Goal: Browse casually

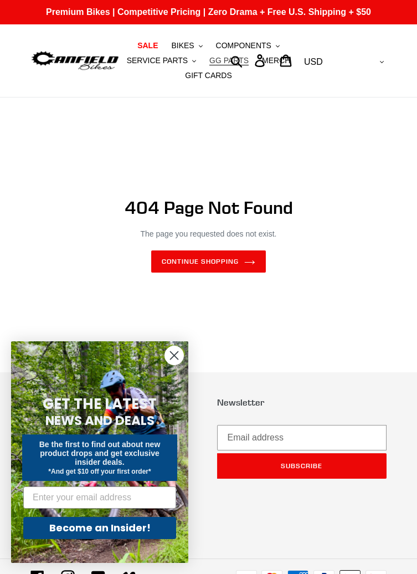
click at [226, 59] on span "GG PARTS" at bounding box center [229, 60] width 39 height 9
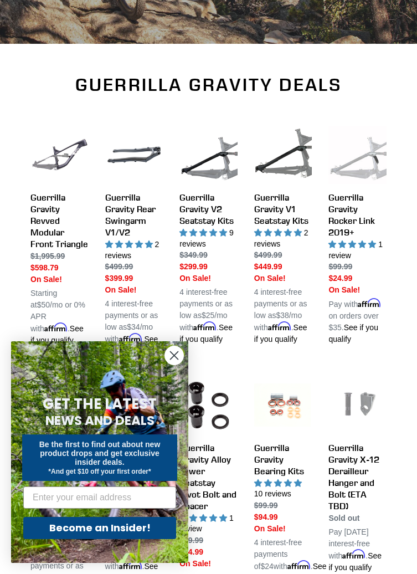
scroll to position [318, 0]
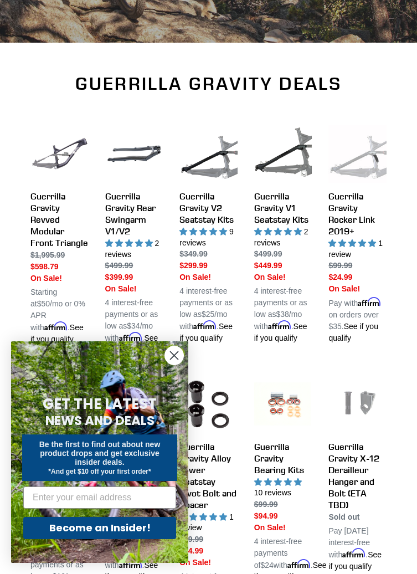
click at [182, 353] on circle "Close dialog" at bounding box center [174, 355] width 18 height 18
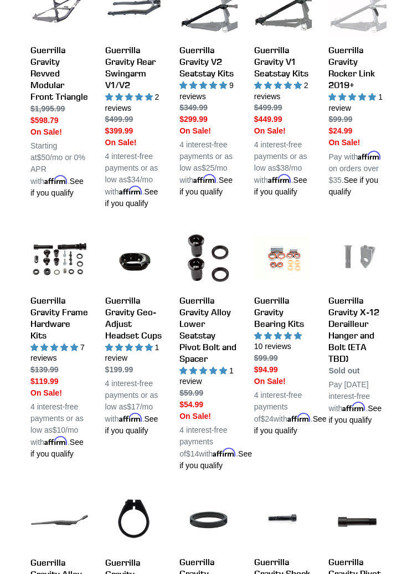
scroll to position [466, 0]
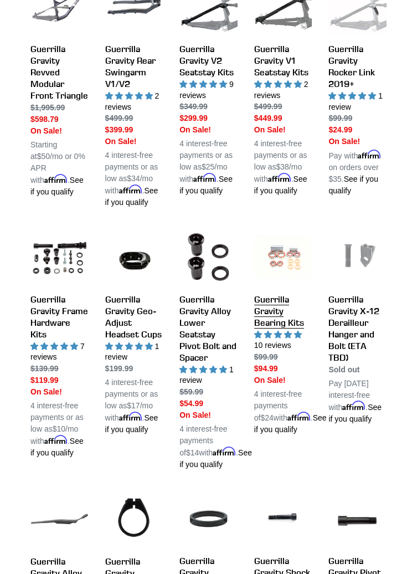
click at [284, 315] on link "Guerrilla Gravity Bearing Kits" at bounding box center [283, 332] width 58 height 208
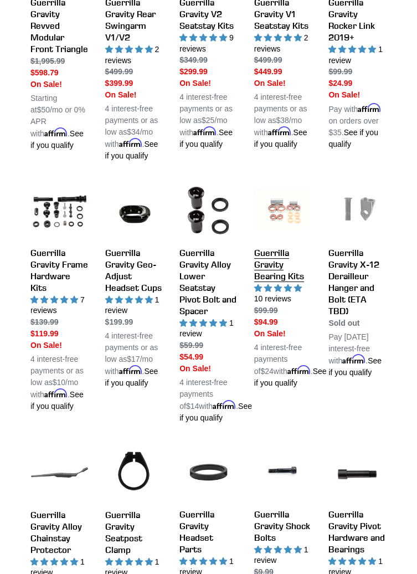
scroll to position [519, 0]
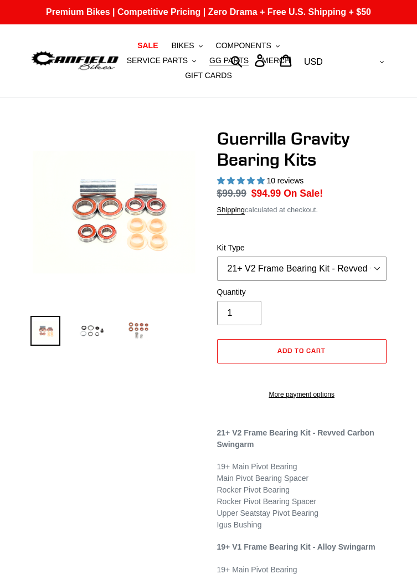
select select "highest-rating"
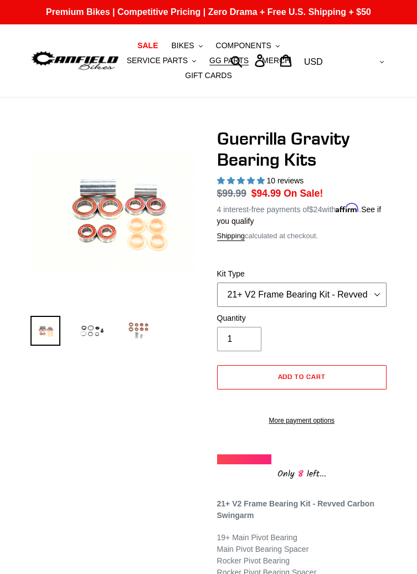
click at [374, 295] on select "21+ V2 Frame Bearing Kit - Revved Carbon Swingarm - In Stock 19+ V1 Frame Beari…" at bounding box center [302, 295] width 170 height 24
select select "19+ V1 Frame Bearing Kit - Alloy Swingarm - In Stock"
click at [217, 283] on select "21+ V2 Frame Bearing Kit - Revved Carbon Swingarm - In Stock 19+ V1 Frame Beari…" at bounding box center [302, 295] width 170 height 24
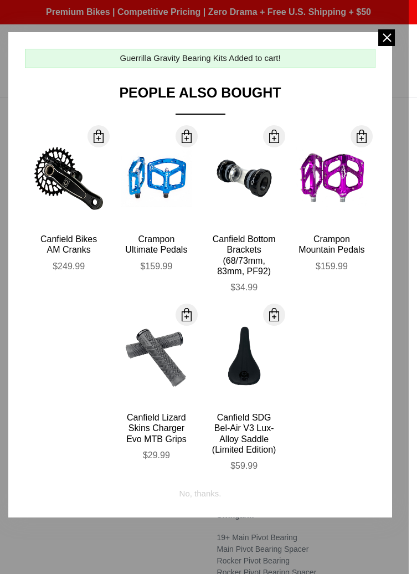
click at [391, 37] on span at bounding box center [387, 37] width 17 height 17
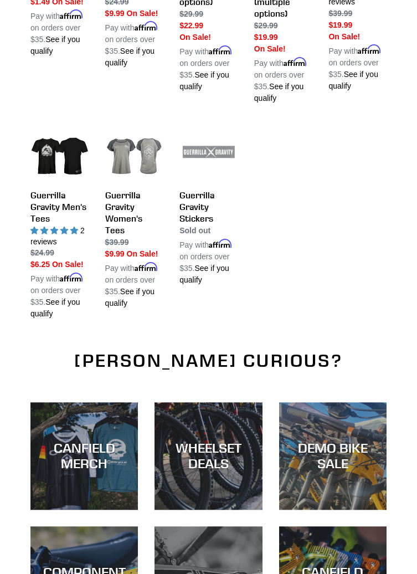
scroll to position [1334, 0]
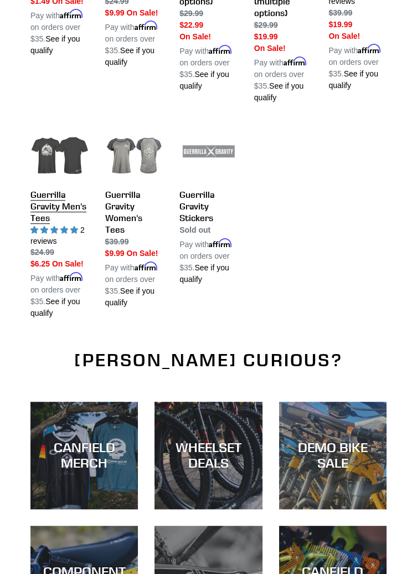
click at [44, 170] on link "Guerrilla Gravity Men's Tees" at bounding box center [59, 221] width 58 height 196
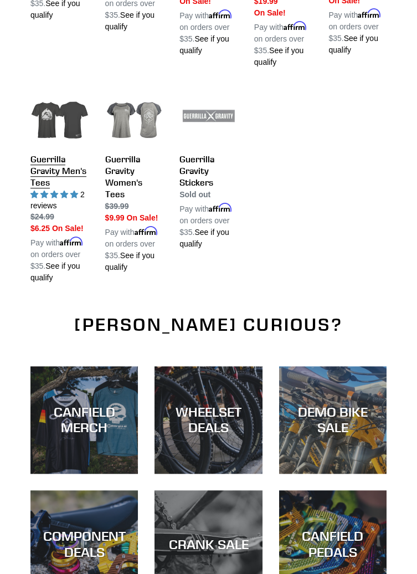
scroll to position [1388, 0]
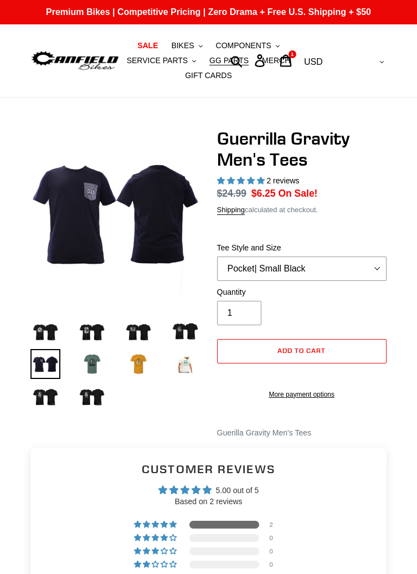
select select "highest-rating"
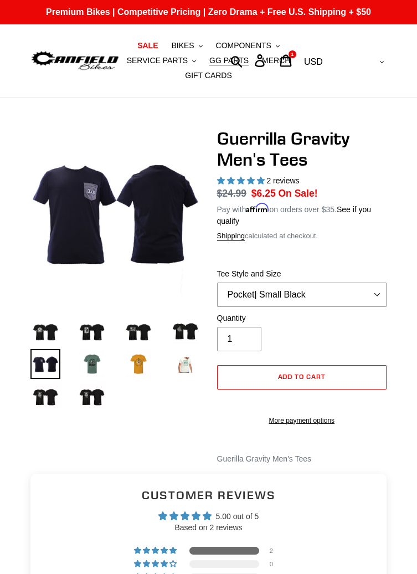
click at [93, 360] on img at bounding box center [92, 364] width 30 height 30
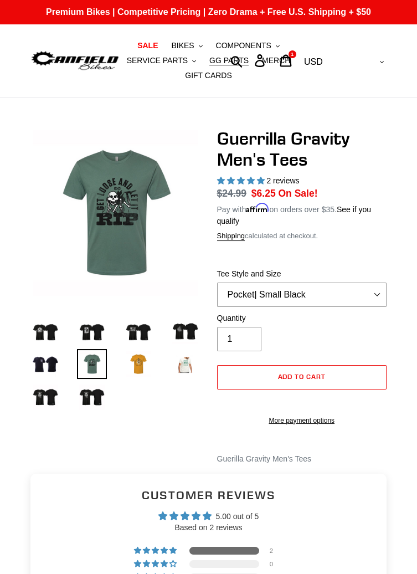
click at [150, 353] on img at bounding box center [139, 364] width 30 height 30
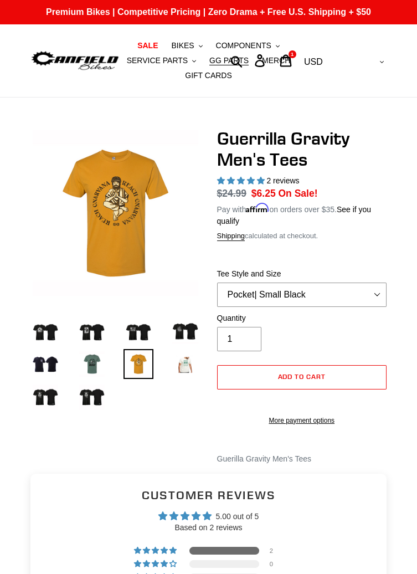
click at [180, 359] on img at bounding box center [185, 364] width 30 height 30
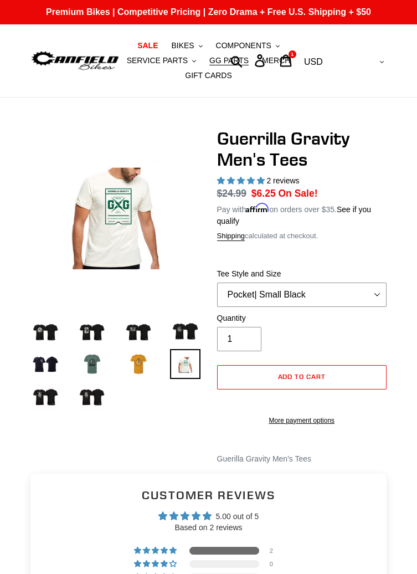
click at [100, 364] on img at bounding box center [92, 364] width 30 height 30
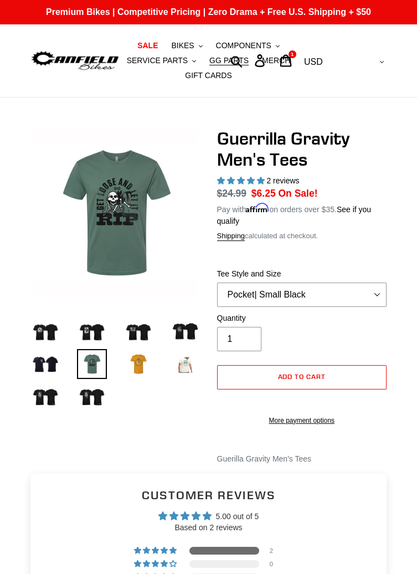
click at [52, 363] on img at bounding box center [45, 364] width 30 height 30
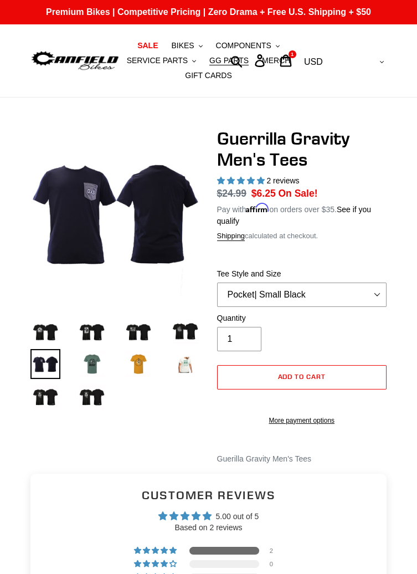
click at [50, 395] on img at bounding box center [45, 397] width 30 height 30
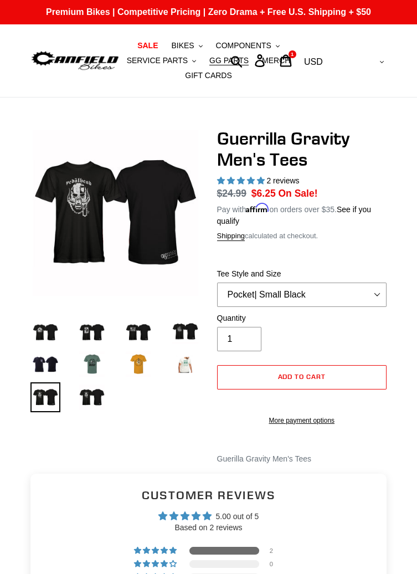
click at [99, 389] on img at bounding box center [92, 397] width 30 height 30
click at [98, 395] on img at bounding box center [92, 397] width 30 height 30
click at [45, 392] on img at bounding box center [45, 397] width 30 height 30
click at [44, 359] on img at bounding box center [45, 364] width 30 height 30
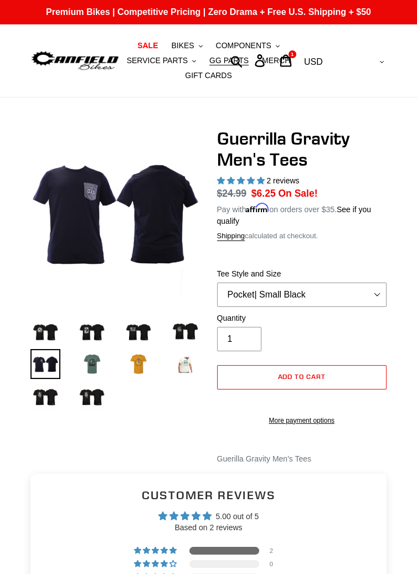
click at [45, 328] on img at bounding box center [45, 331] width 30 height 30
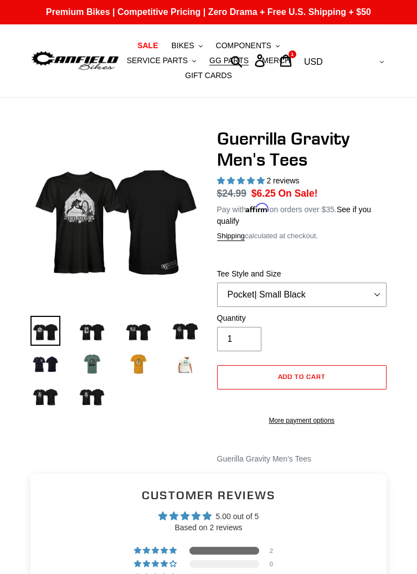
click at [96, 334] on img at bounding box center [92, 331] width 30 height 30
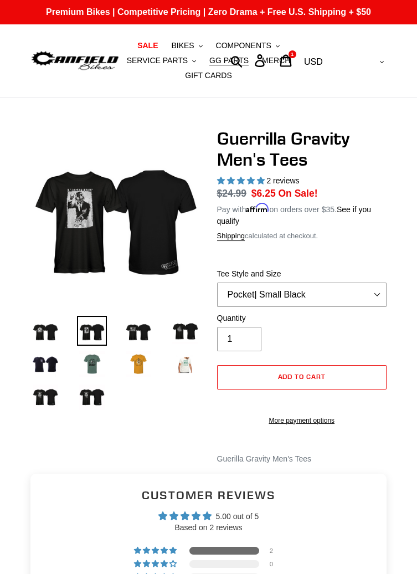
click at [55, 334] on img at bounding box center [45, 331] width 30 height 30
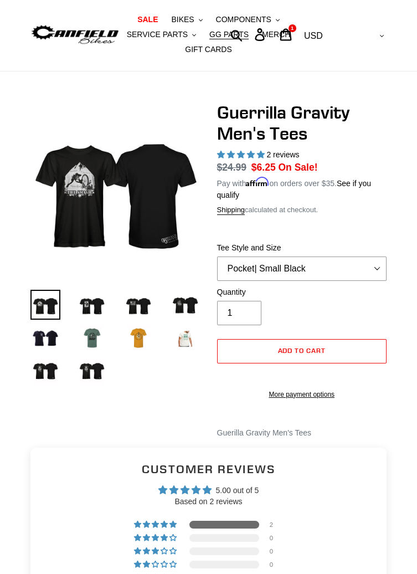
scroll to position [31, 0]
